Goal: Find specific page/section

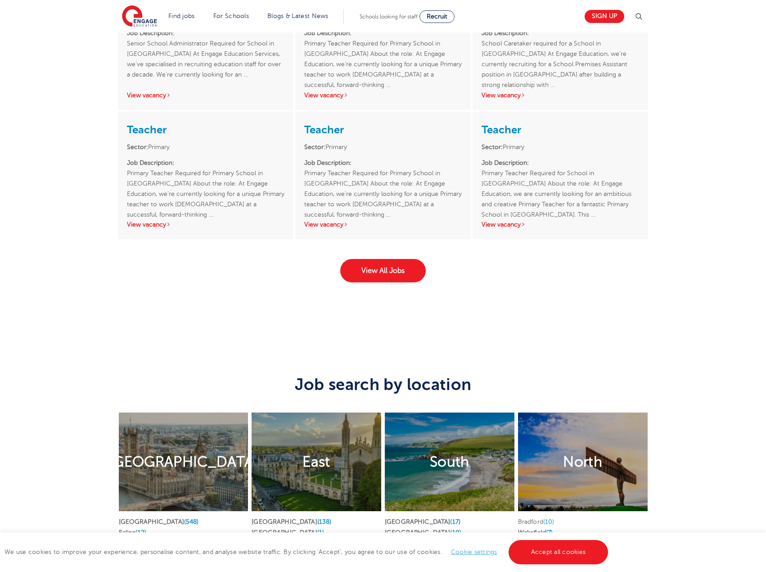
scroll to position [1531, 0]
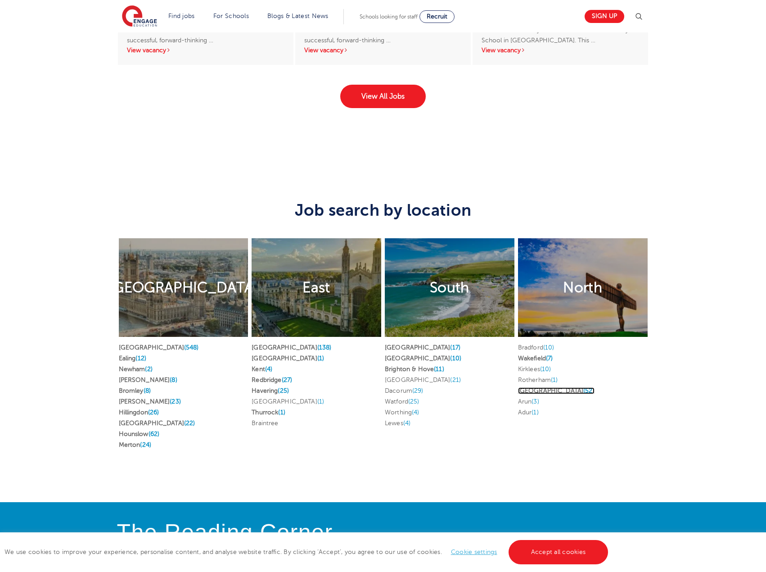
click at [536, 390] on link "Leeds (52)" at bounding box center [556, 390] width 77 height 7
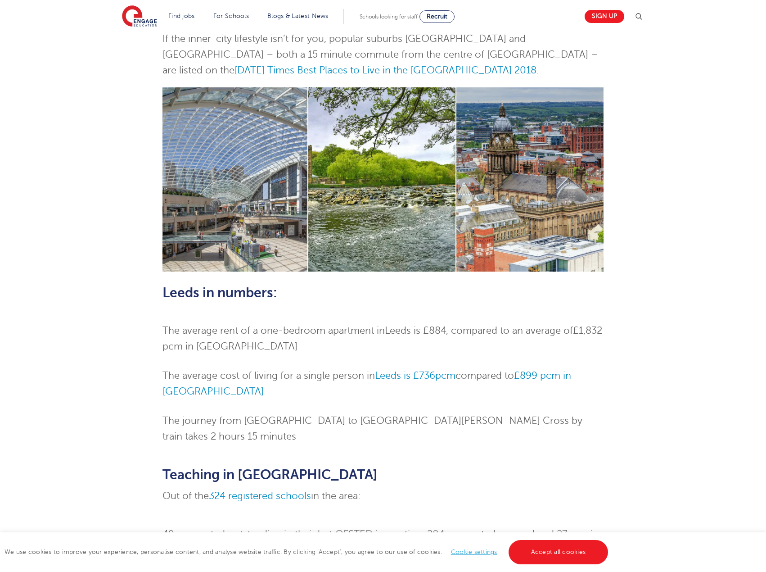
scroll to position [405, 0]
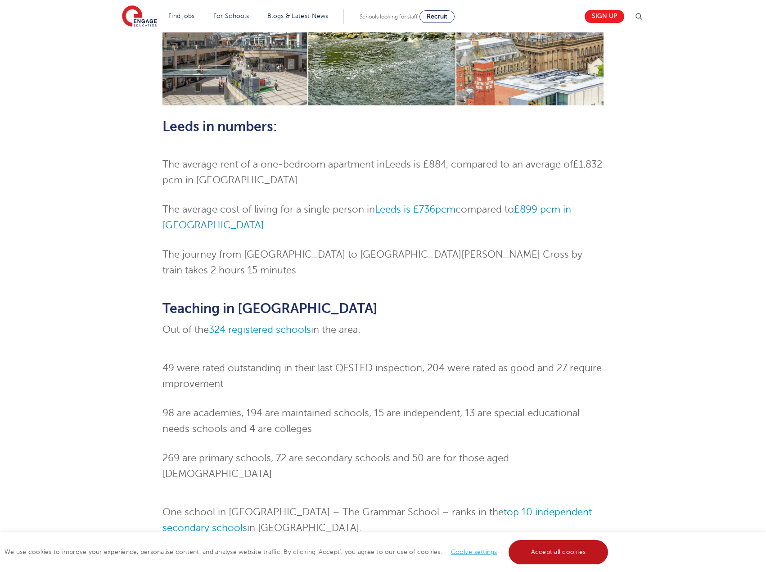
click at [551, 555] on link "Accept all cookies" at bounding box center [559, 552] width 100 height 24
